Goal: Navigation & Orientation: Find specific page/section

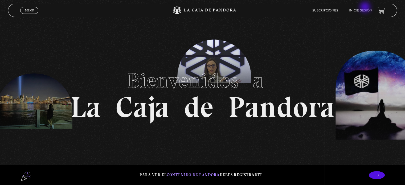
click at [366, 8] on li "Inicie sesión" at bounding box center [360, 10] width 23 height 8
click at [360, 11] on link "Inicie sesión" at bounding box center [360, 10] width 23 height 3
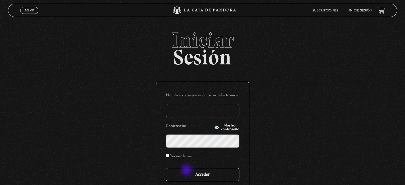
type input "tere_kiara@hotmail.com"
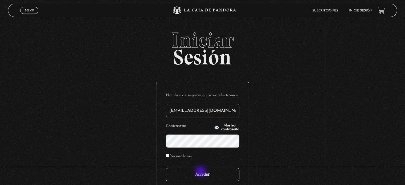
click at [201, 172] on input "Acceder" at bounding box center [203, 174] width 74 height 13
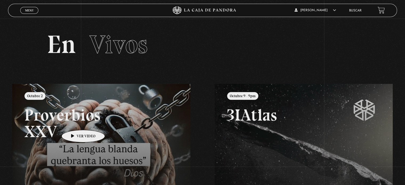
click at [75, 122] on link at bounding box center [214, 176] width 405 height 185
